Goal: Information Seeking & Learning: Learn about a topic

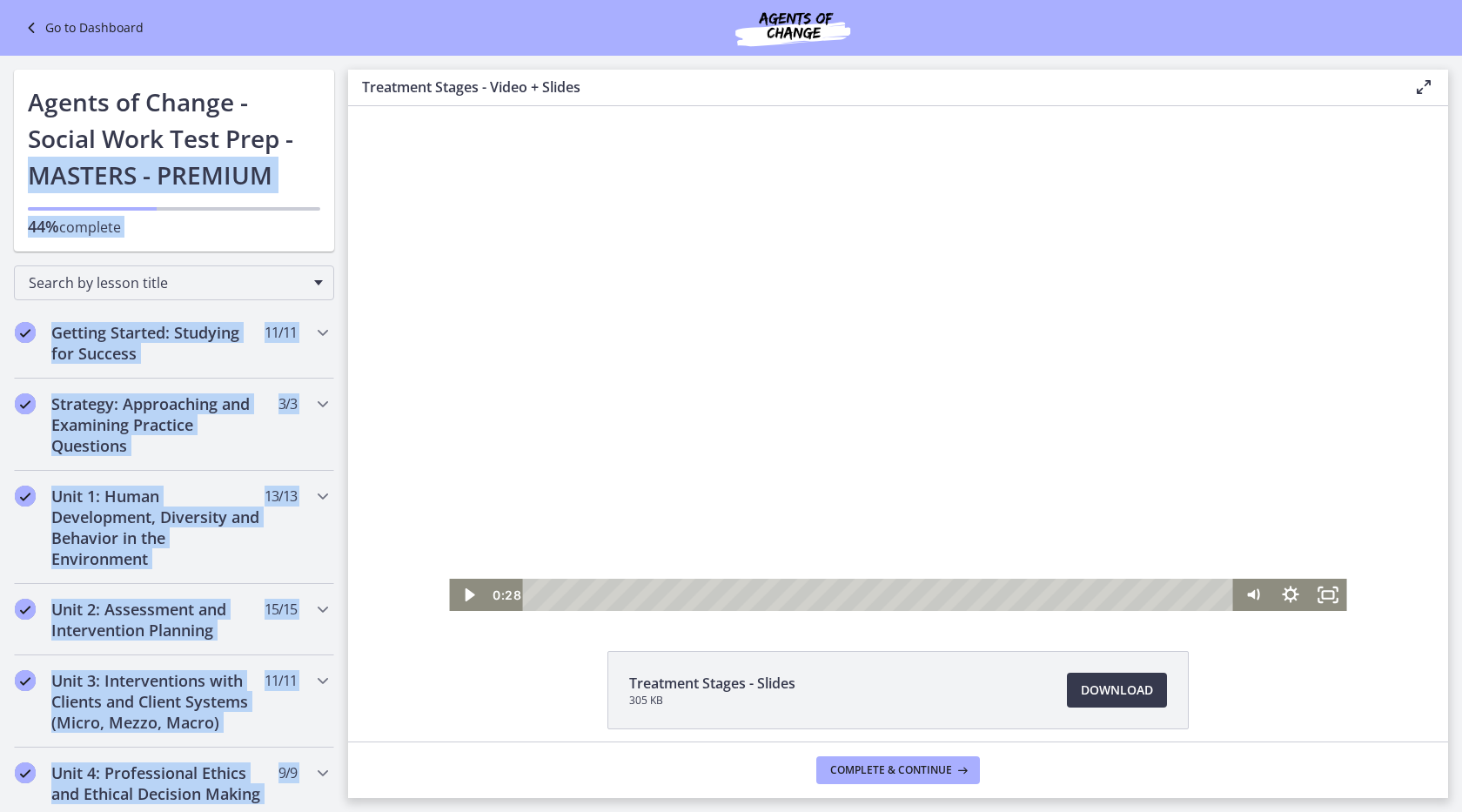
scroll to position [754, 0]
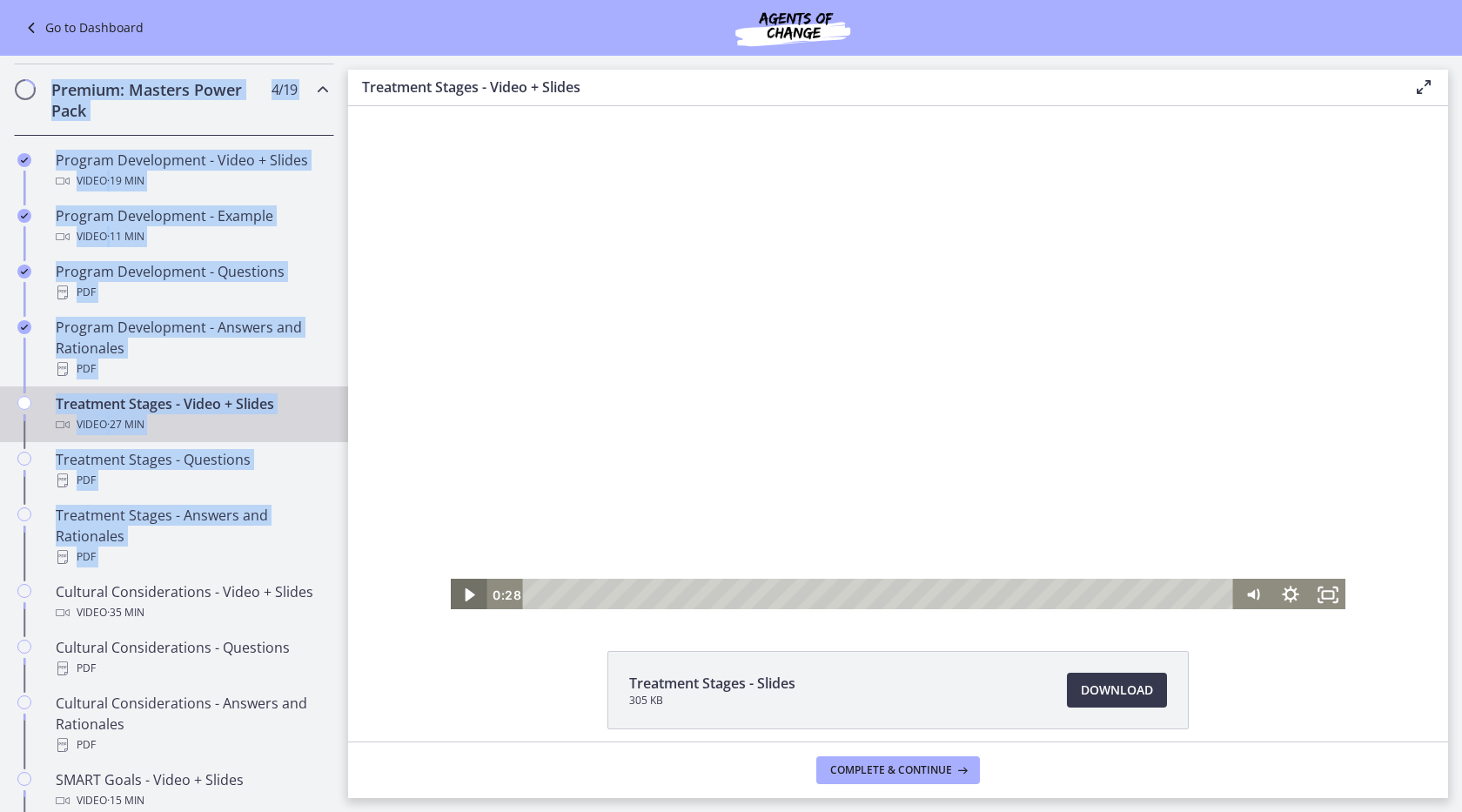
click at [471, 599] on icon "Play Video" at bounding box center [470, 595] width 38 height 32
click at [995, 297] on div at bounding box center [897, 358] width 897 height 505
click at [545, 527] on div at bounding box center [897, 358] width 897 height 505
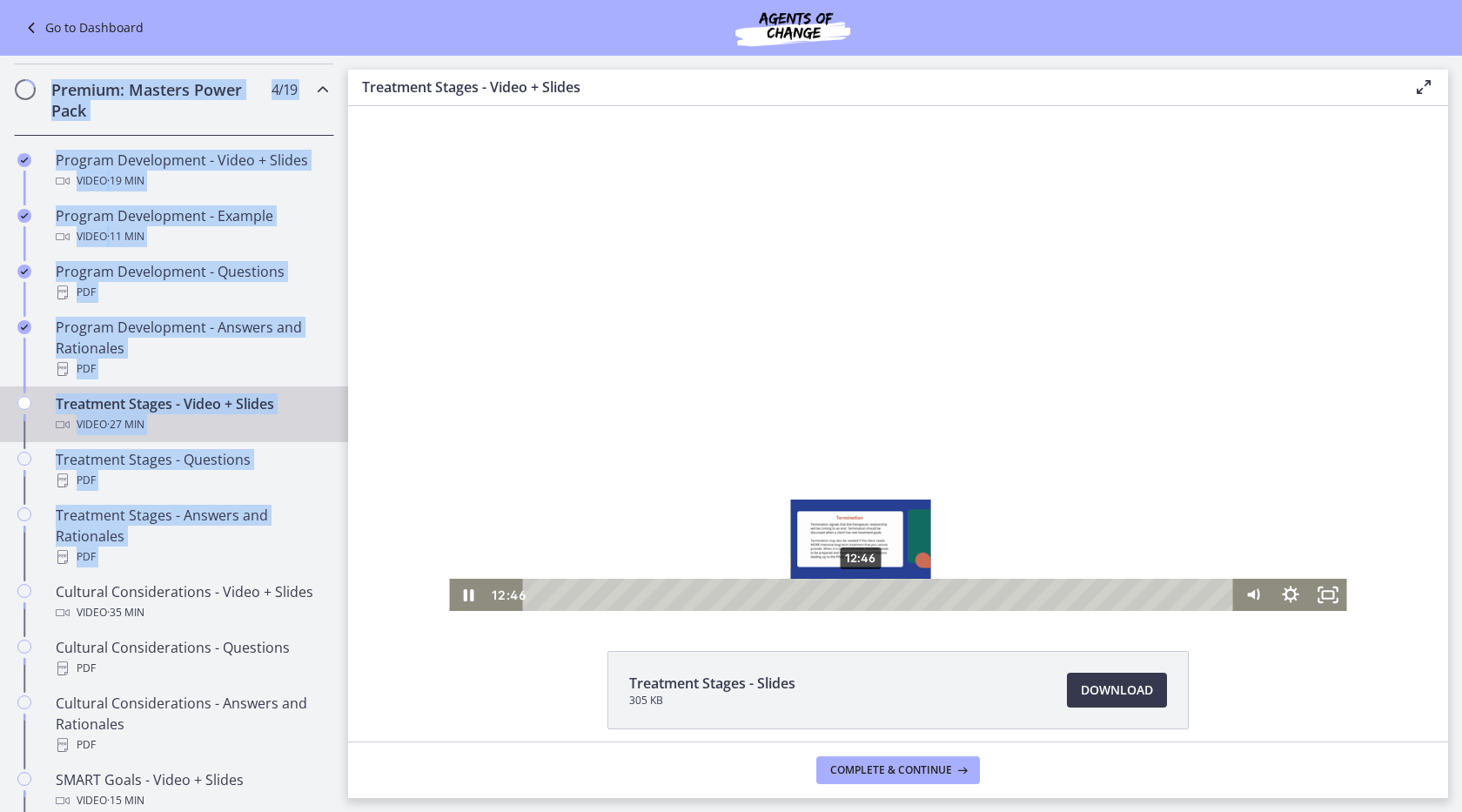
drag, startPoint x: 870, startPoint y: 593, endPoint x: 861, endPoint y: 591, distance: 9.2
click at [861, 591] on div "Playbar" at bounding box center [861, 594] width 10 height 10
click at [844, 532] on div at bounding box center [897, 358] width 897 height 505
click at [461, 596] on icon "Play Video" at bounding box center [470, 594] width 45 height 38
click at [857, 596] on div "Playbar" at bounding box center [856, 594] width 10 height 10
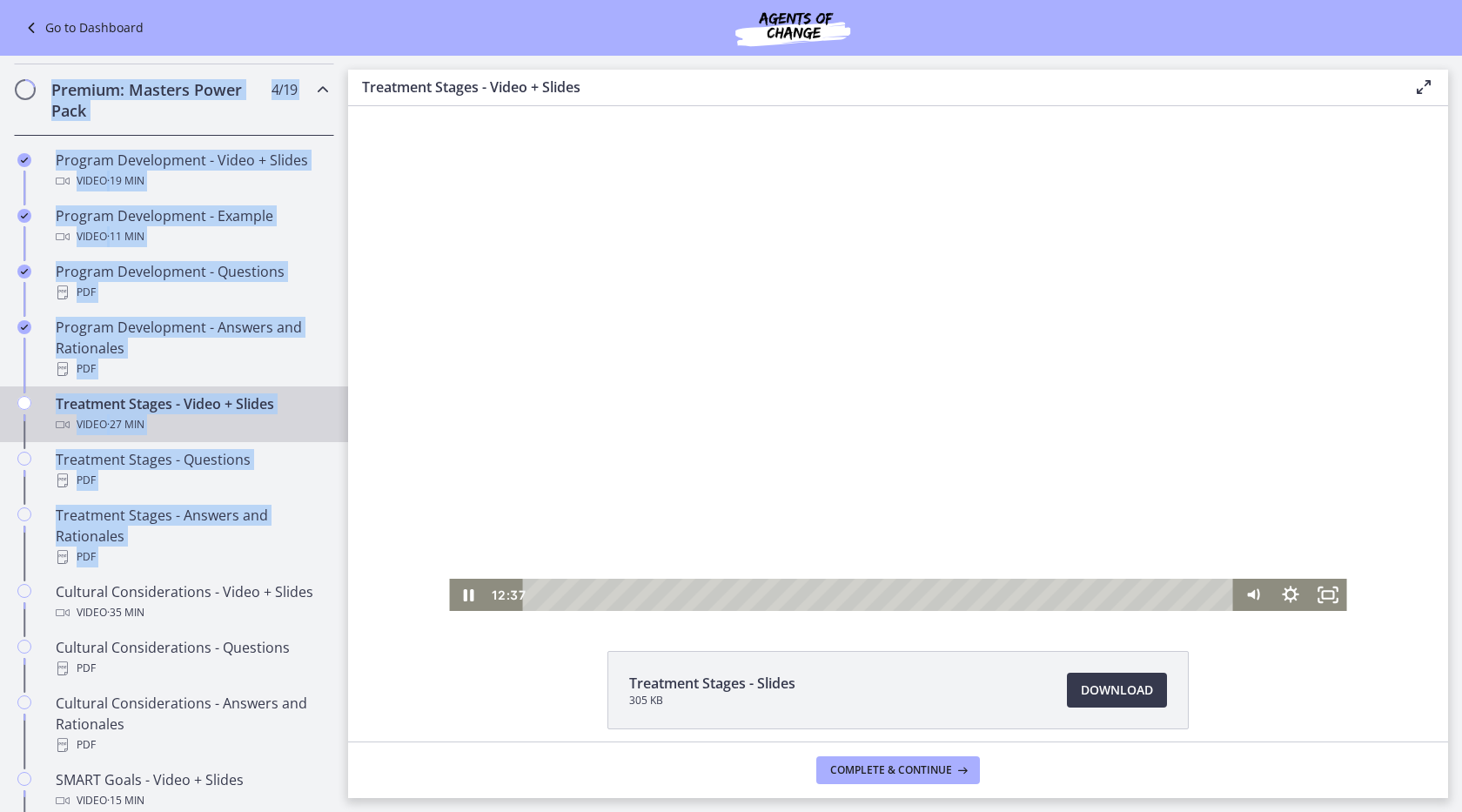
click at [927, 542] on div at bounding box center [897, 358] width 897 height 505
click at [837, 540] on div at bounding box center [897, 358] width 897 height 505
click at [1080, 435] on div at bounding box center [897, 358] width 897 height 505
click at [463, 594] on icon "Play Video" at bounding box center [470, 595] width 38 height 32
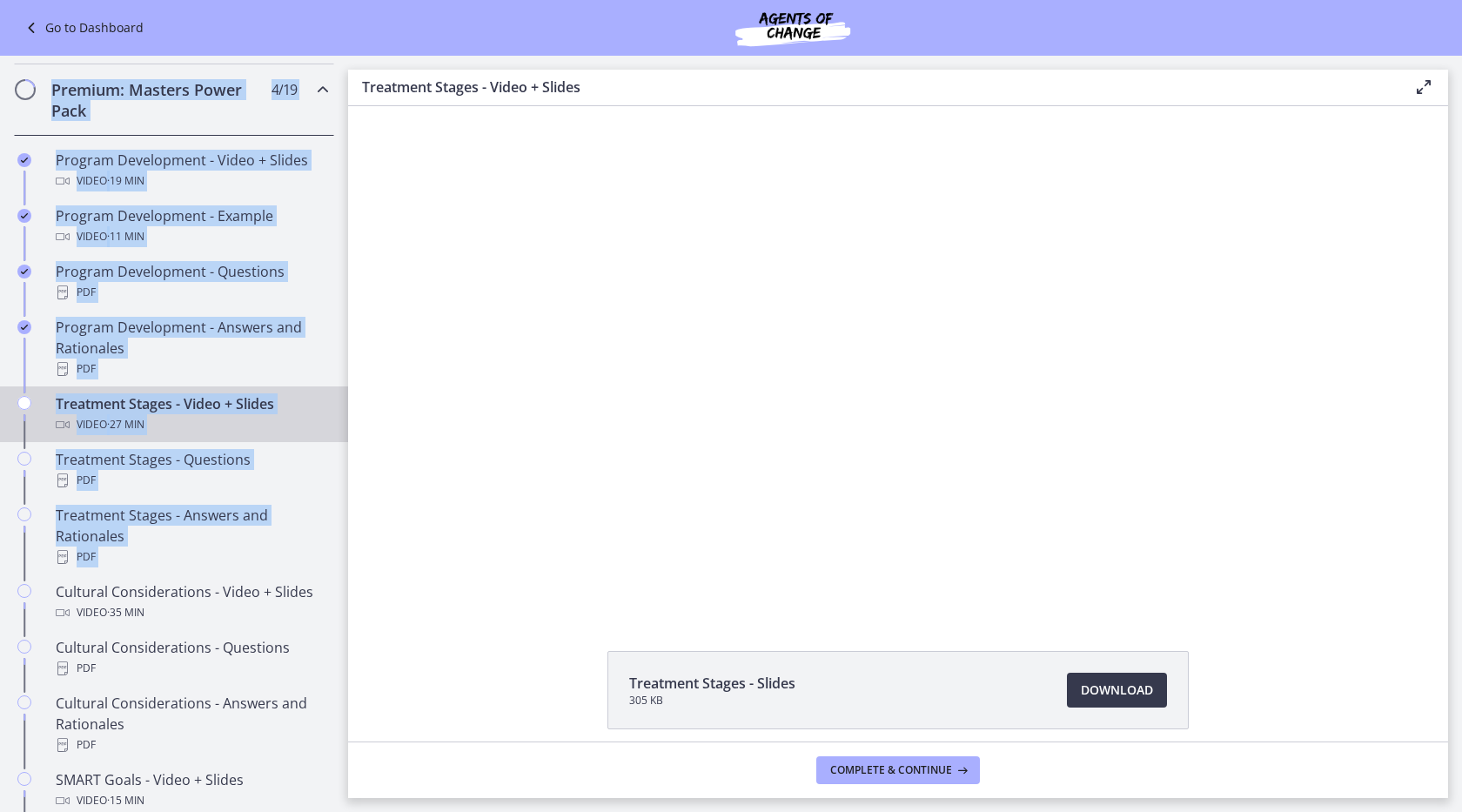
click at [1199, 356] on div at bounding box center [897, 358] width 897 height 505
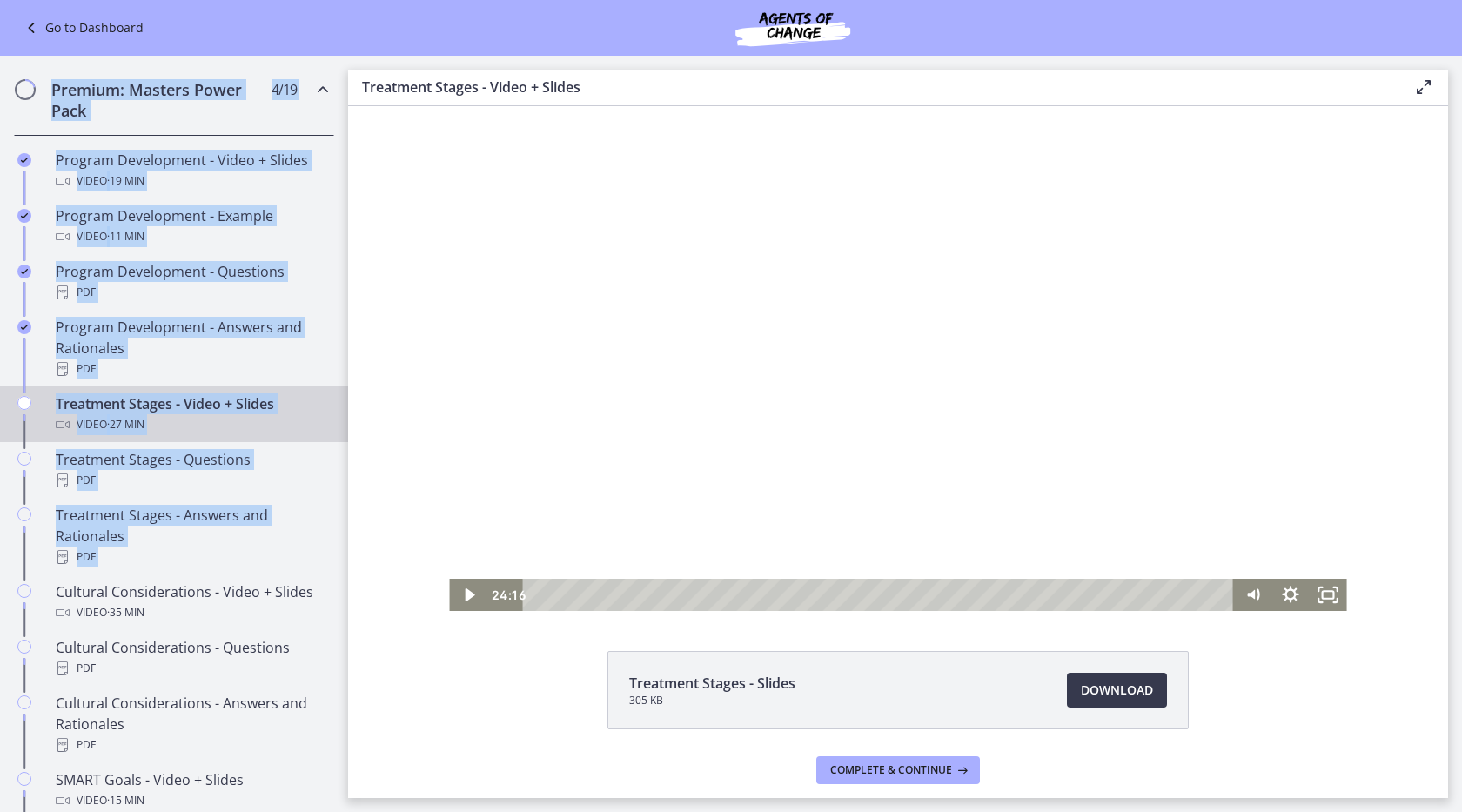
click at [1123, 469] on div at bounding box center [897, 358] width 897 height 505
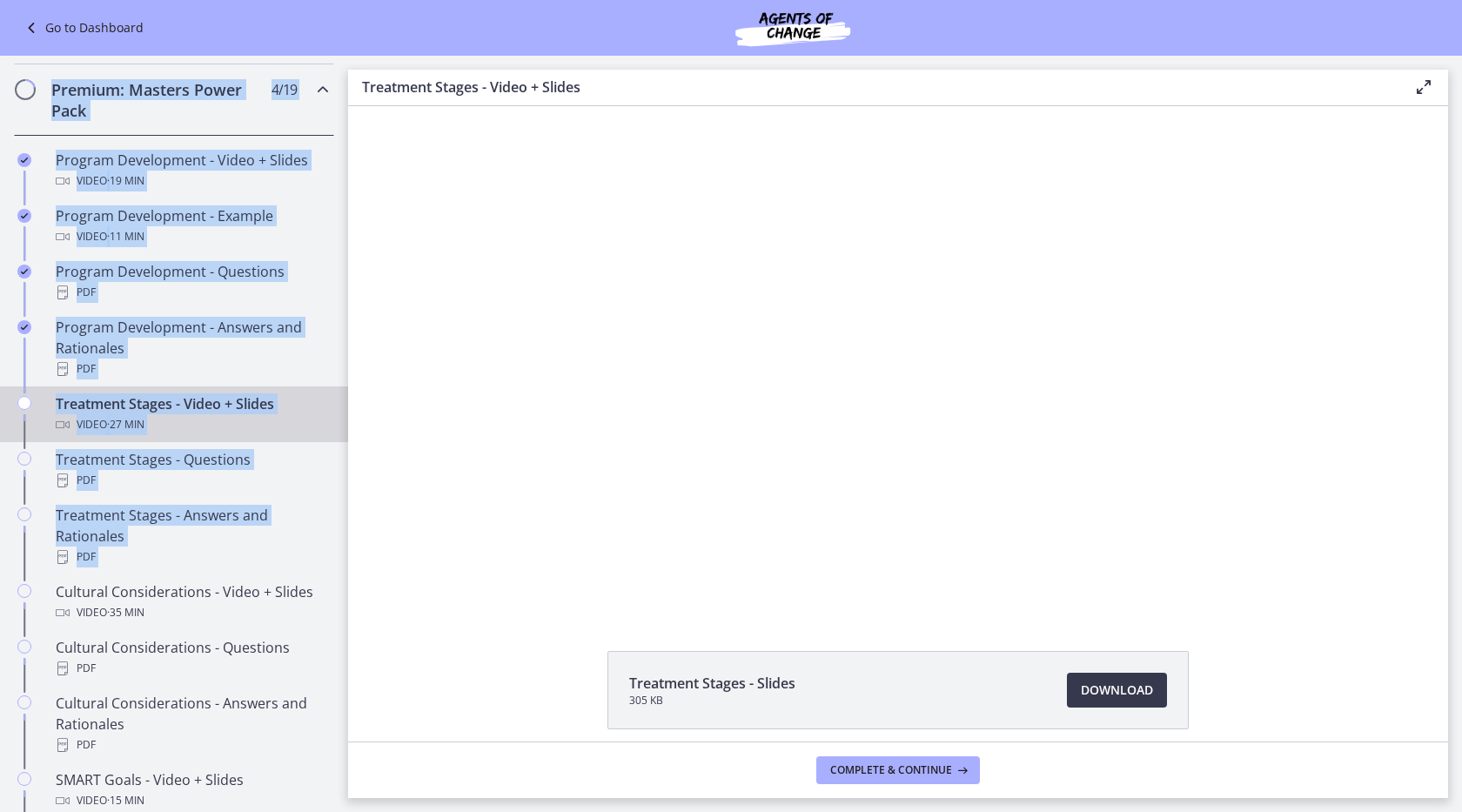
click at [1133, 430] on div at bounding box center [897, 358] width 897 height 505
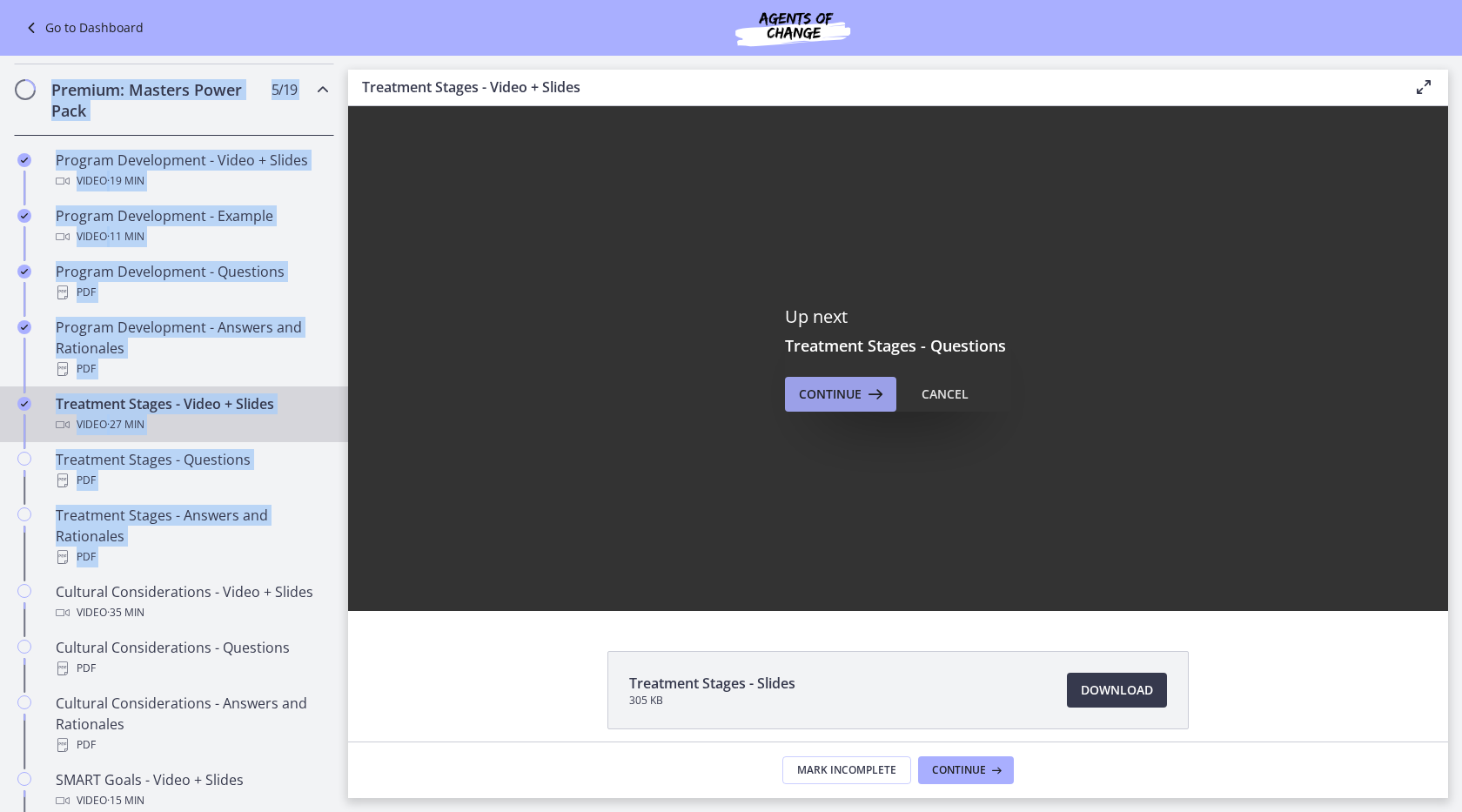
click at [852, 405] on button "Continue" at bounding box center [841, 393] width 112 height 35
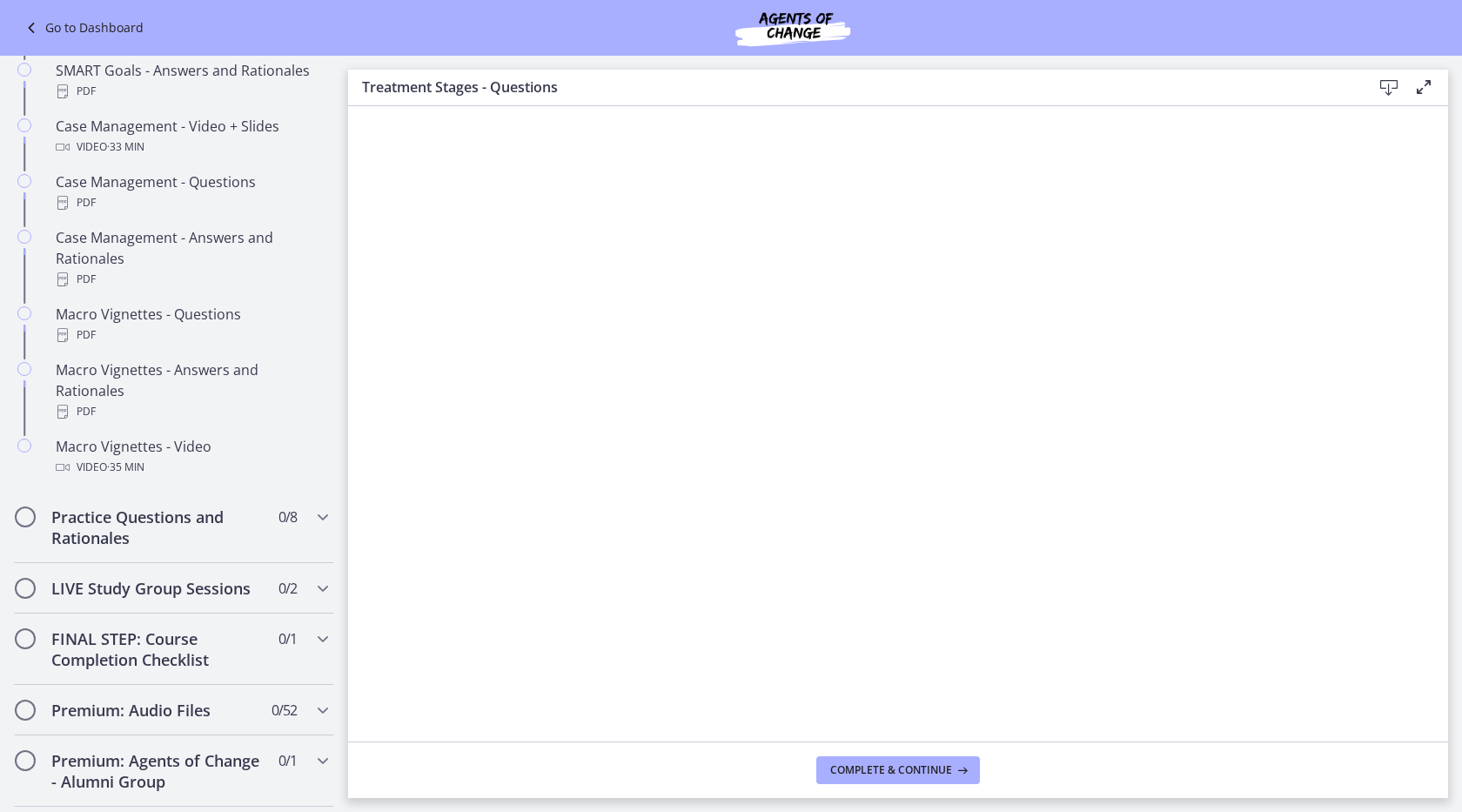
scroll to position [1589, 0]
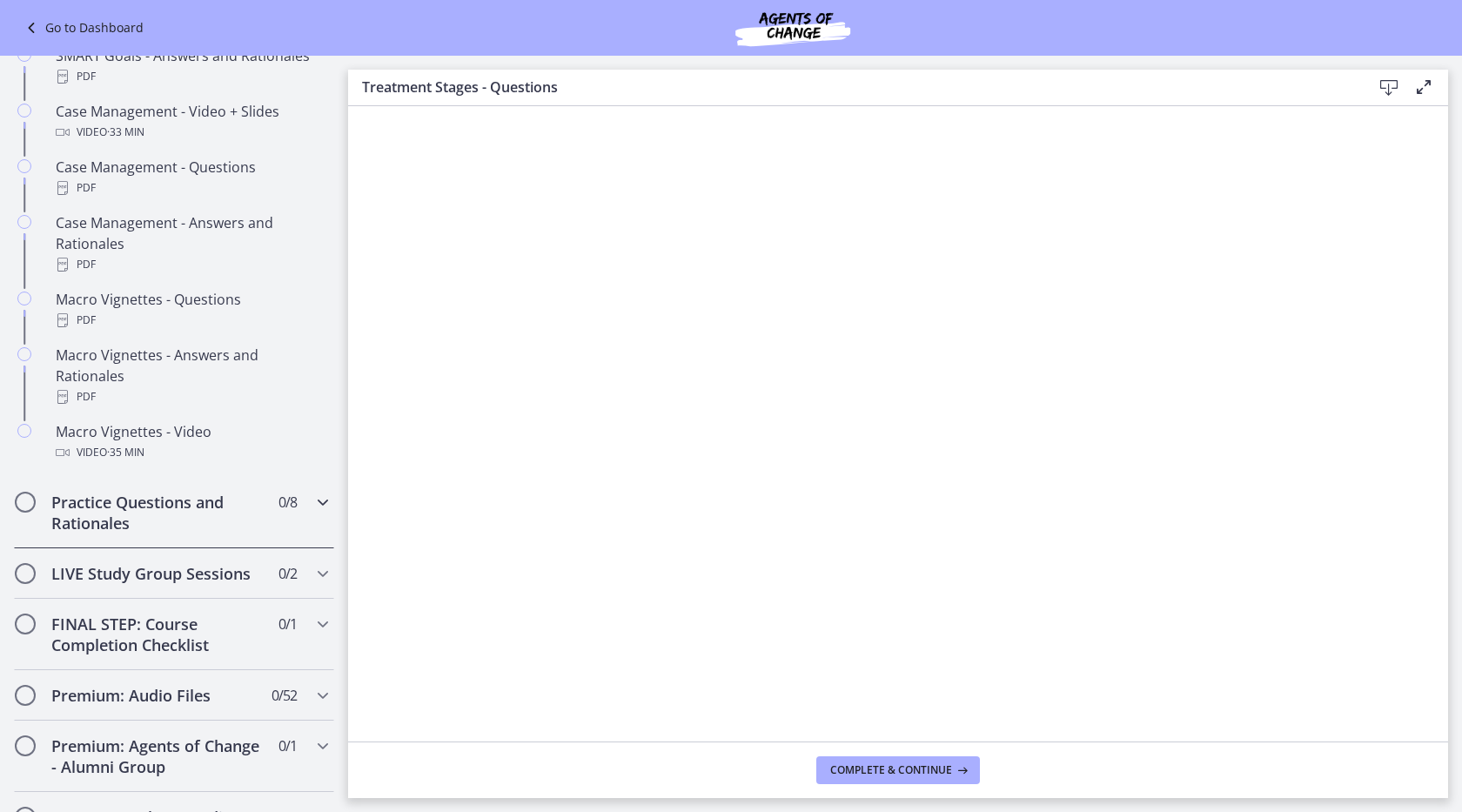
click at [321, 495] on div "Practice Questions and Rationales 0 / 8 Completed" at bounding box center [174, 511] width 321 height 71
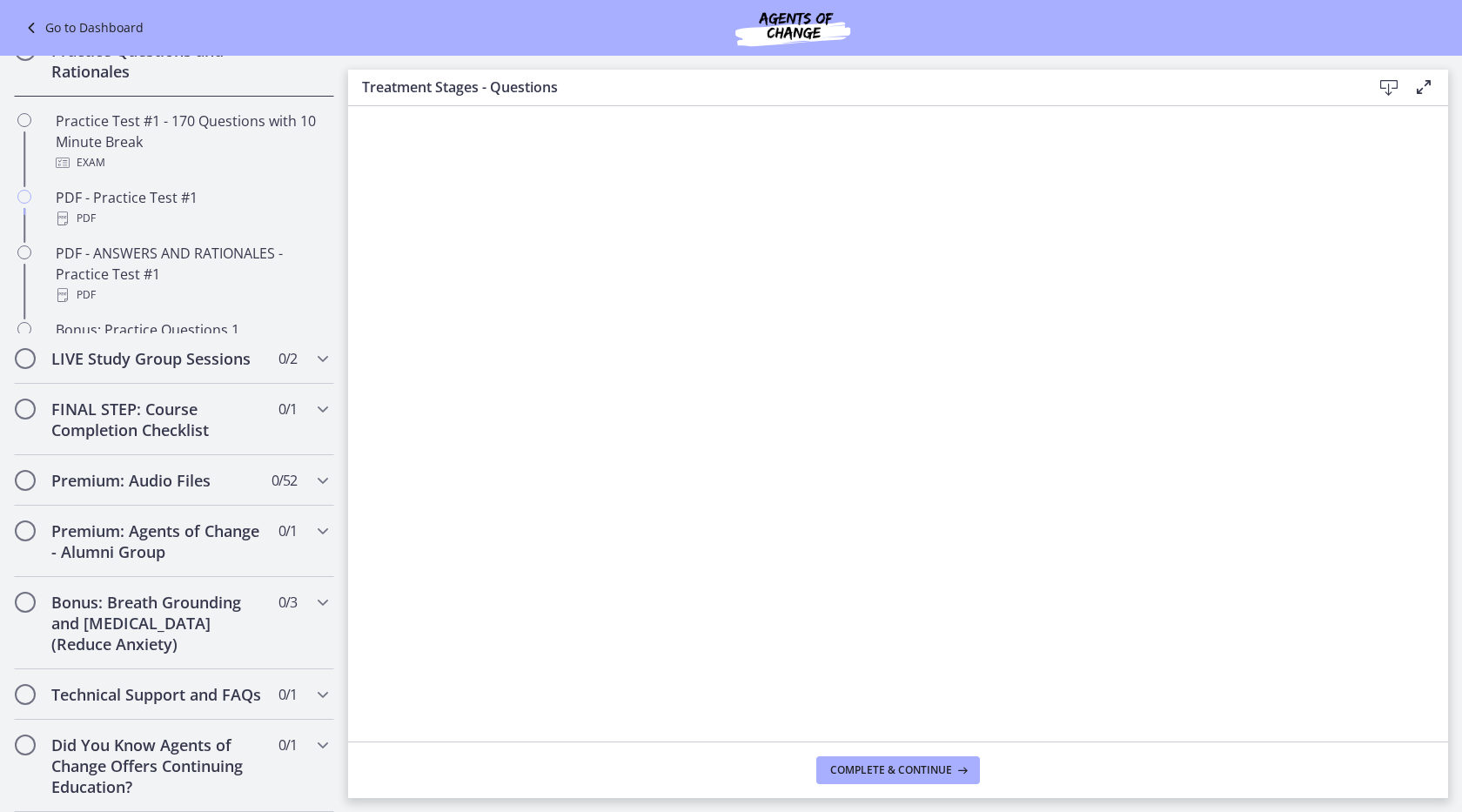
scroll to position [864, 0]
